Goal: Check status: Check status

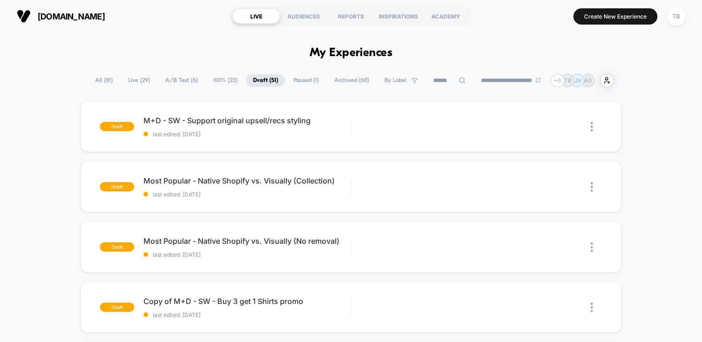
click at [133, 81] on span "Live ( 29 )" at bounding box center [139, 80] width 36 height 13
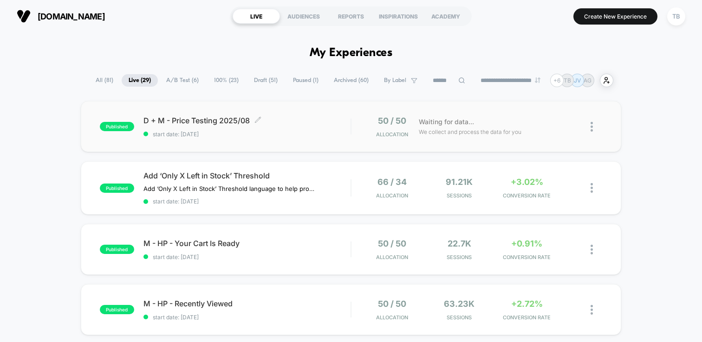
click at [202, 119] on span "D + M - Price Testing 2025/08 Click to edit experience details" at bounding box center [246, 120] width 207 height 9
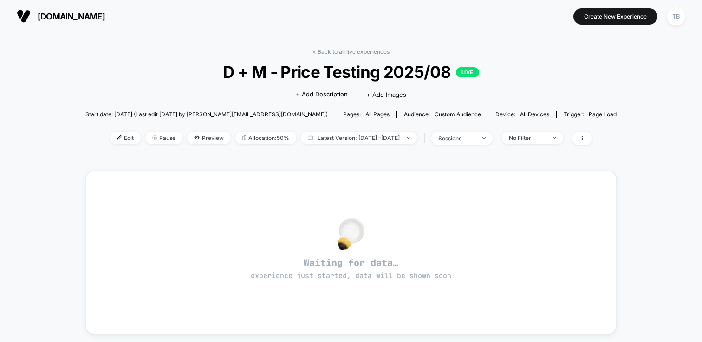
click at [48, 13] on span "[DOMAIN_NAME]" at bounding box center [71, 17] width 67 height 10
